Goal: Information Seeking & Learning: Learn about a topic

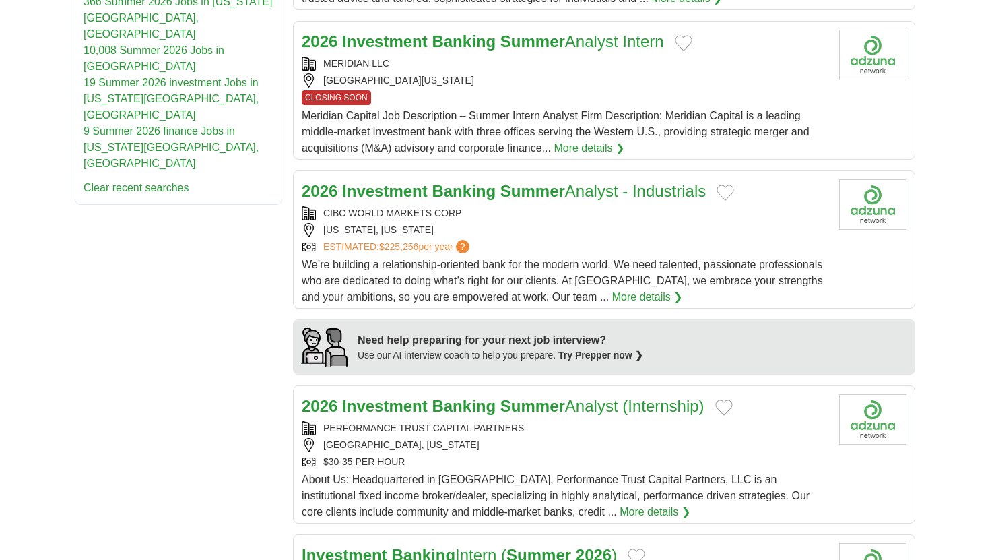
scroll to position [938, 0]
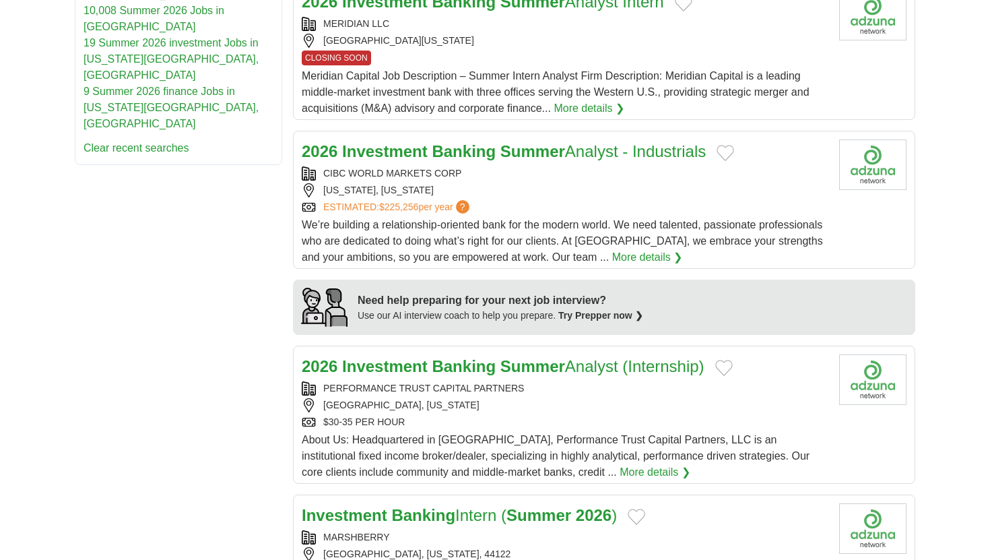
click at [254, 310] on div "**********" at bounding box center [495, 409] width 841 height 2262
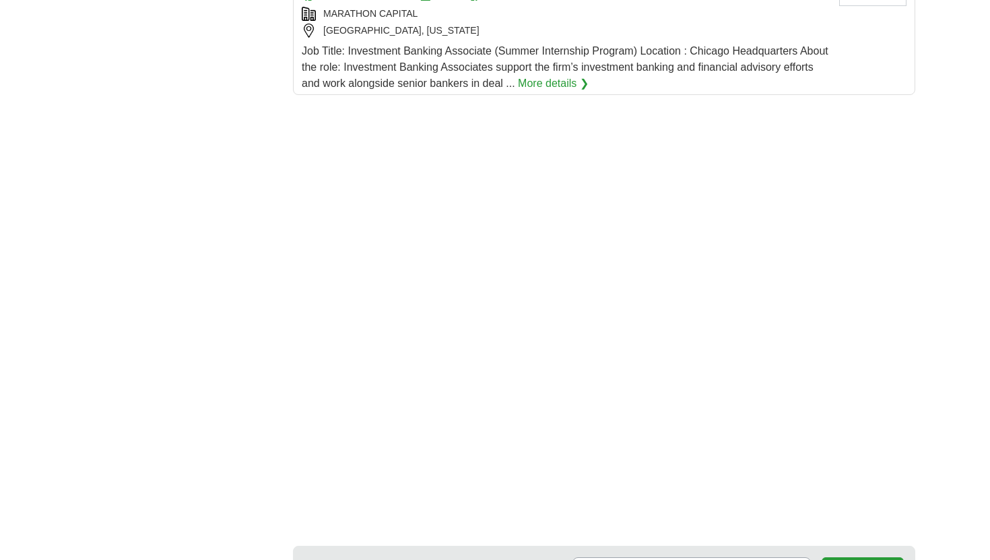
scroll to position [2067, 0]
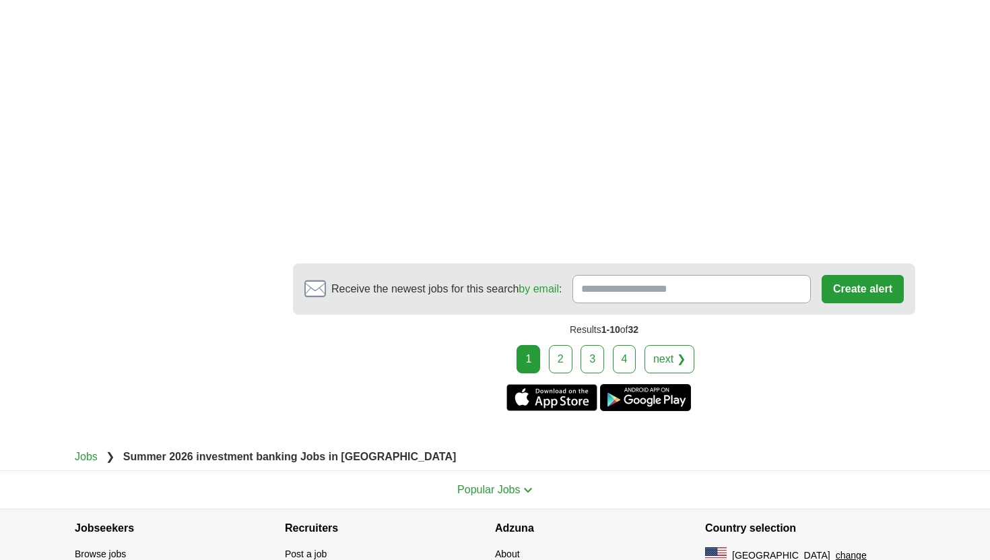
click at [561, 345] on link "2" at bounding box center [561, 359] width 24 height 28
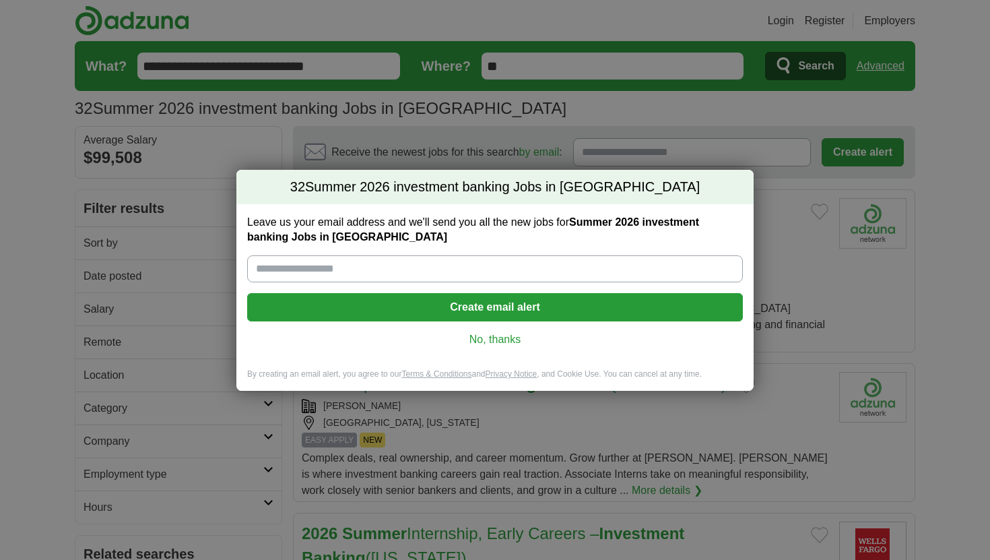
click at [490, 345] on link "No, thanks" at bounding box center [495, 339] width 474 height 15
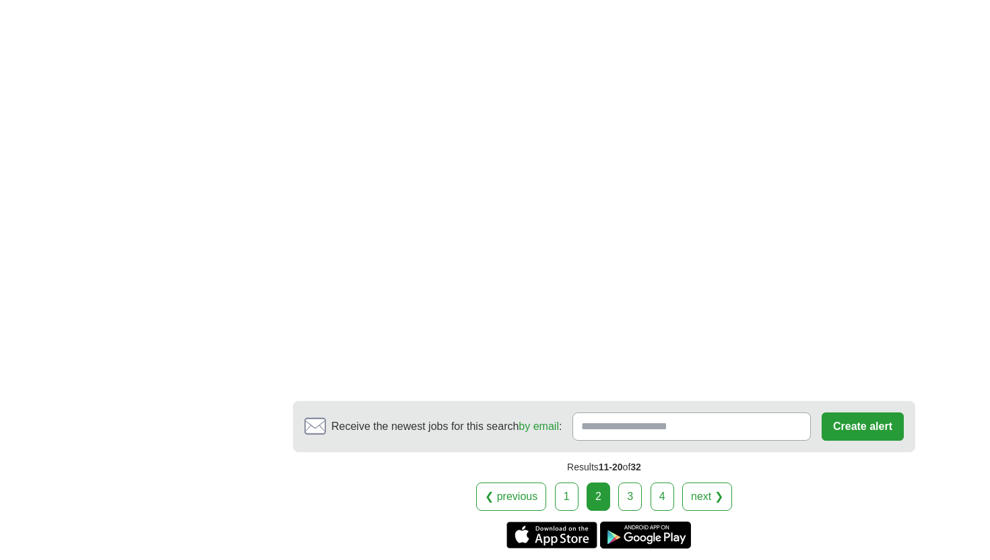
scroll to position [2376, 0]
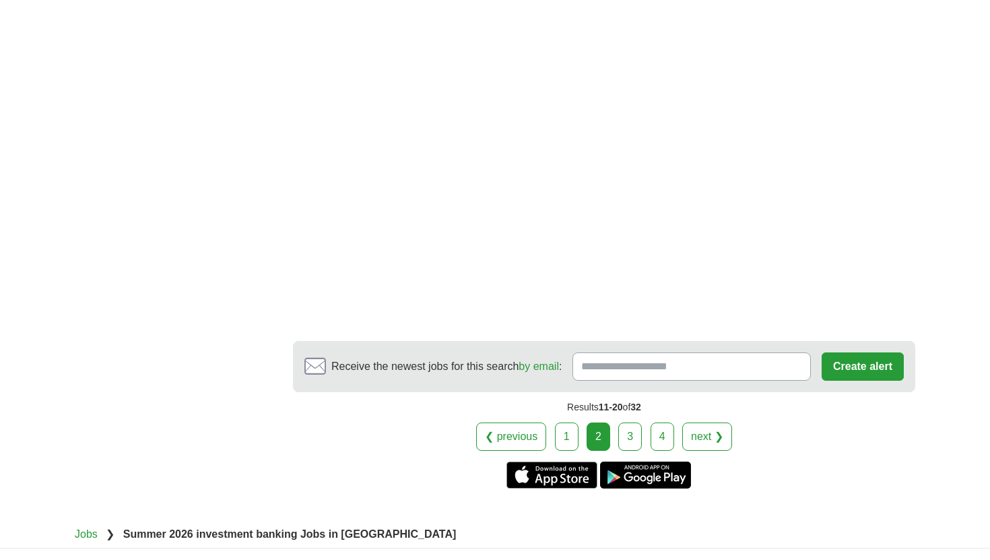
click at [638, 422] on link "3" at bounding box center [630, 436] width 24 height 28
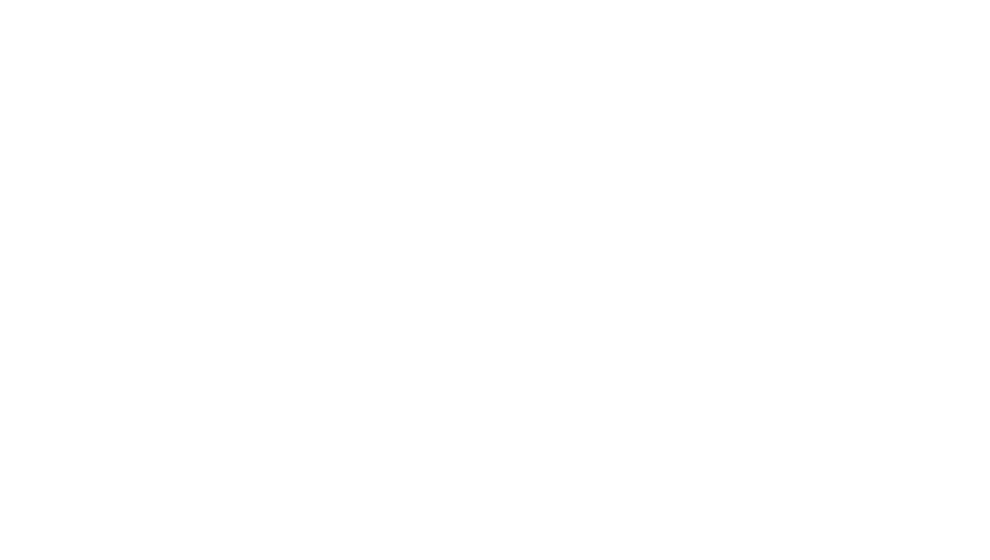
scroll to position [2257, 0]
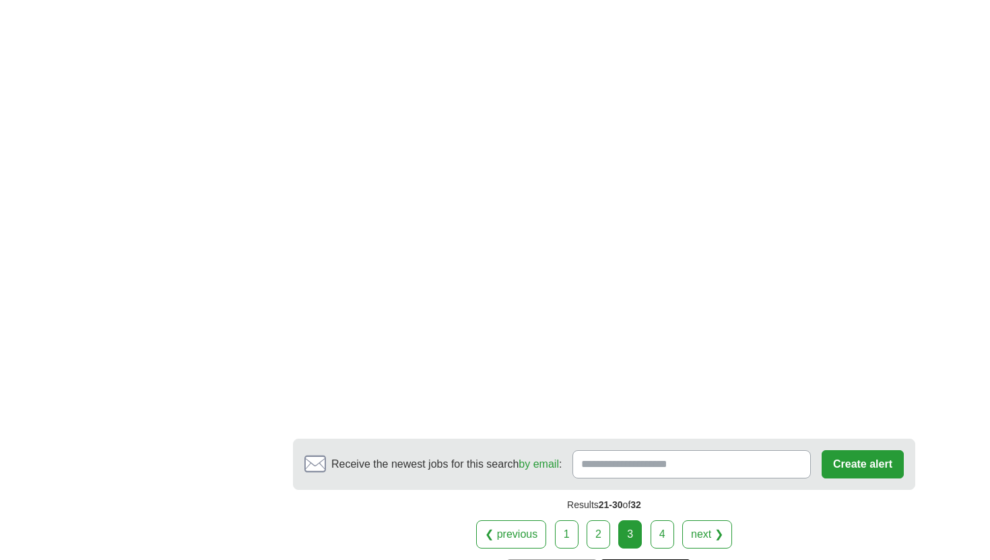
click at [660, 520] on link "4" at bounding box center [663, 534] width 24 height 28
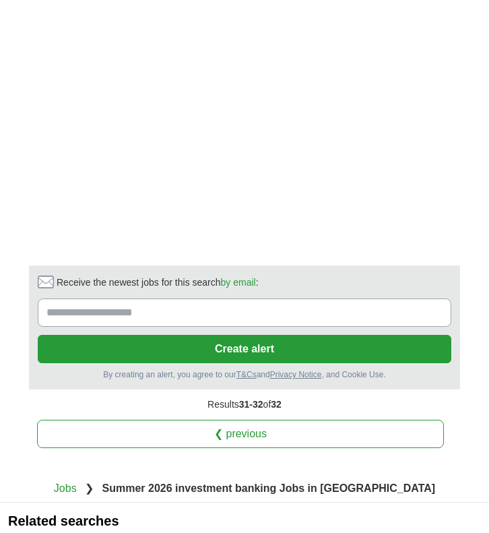
scroll to position [1251, 0]
